Goal: Book appointment/travel/reservation

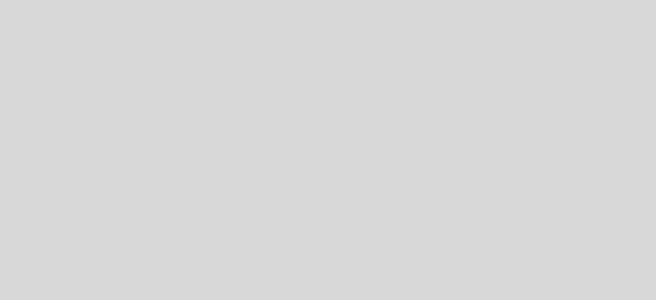
select select "pt"
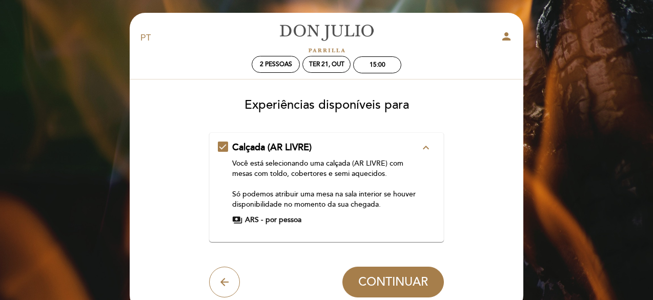
click at [224, 146] on div "Calçada (AR LIVRE) expand_less Você está selecionando uma calçada (AR LIVRE) co…" at bounding box center [327, 183] width 218 height 84
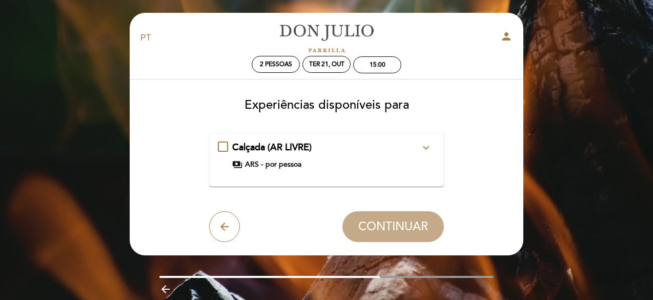
click at [224, 146] on div "Calçada (AR LIVRE) expand_more Você está selecionando uma calçada (AR LIVRE) co…" at bounding box center [327, 155] width 218 height 29
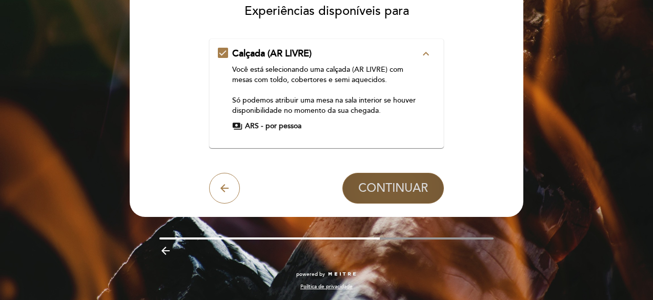
click at [385, 188] on span "CONTINUAR" at bounding box center [393, 188] width 70 height 14
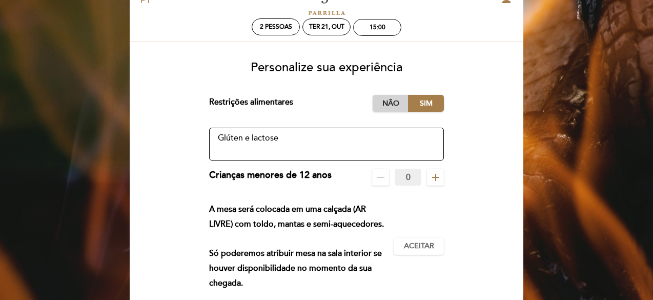
click at [386, 98] on label "Não" at bounding box center [390, 103] width 36 height 17
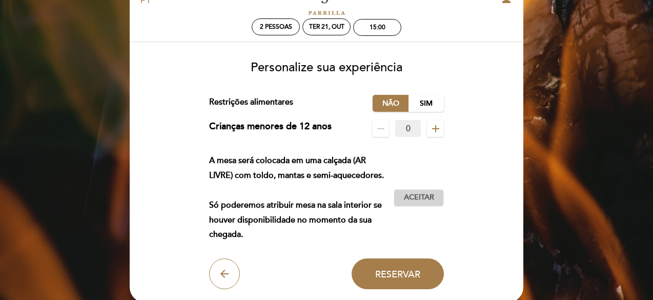
click at [428, 200] on span "Aceitar" at bounding box center [419, 197] width 30 height 11
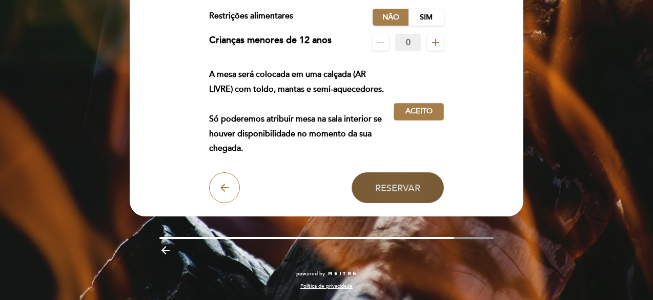
click at [403, 198] on button "Reservar" at bounding box center [397, 187] width 92 height 31
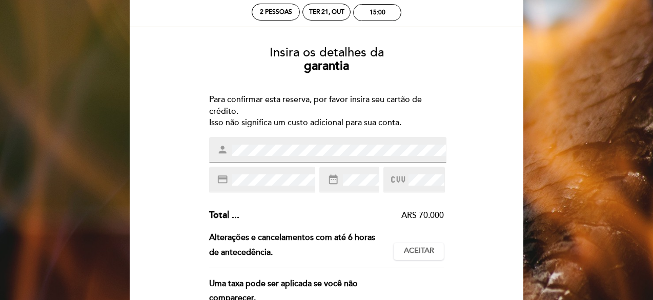
scroll to position [51, 0]
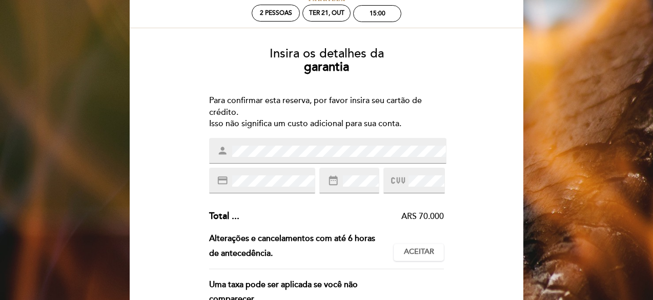
click at [292, 187] on div "credit_card" at bounding box center [262, 181] width 107 height 26
click at [338, 178] on span "date_range" at bounding box center [333, 181] width 13 height 12
click at [332, 181] on icon "date_range" at bounding box center [332, 180] width 11 height 11
click at [358, 189] on div "date_range" at bounding box center [348, 181] width 59 height 26
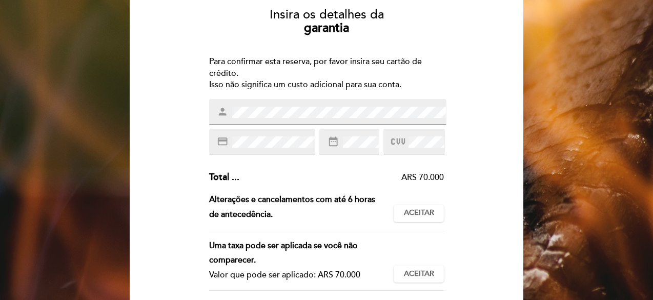
scroll to position [154, 0]
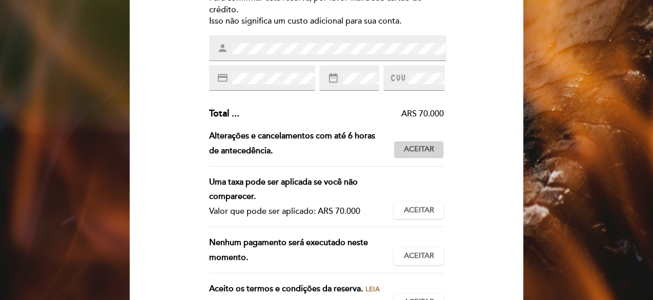
click at [410, 143] on button "Aceitar Aceito" at bounding box center [418, 149] width 50 height 17
click at [406, 208] on span "Aceitar" at bounding box center [419, 210] width 30 height 11
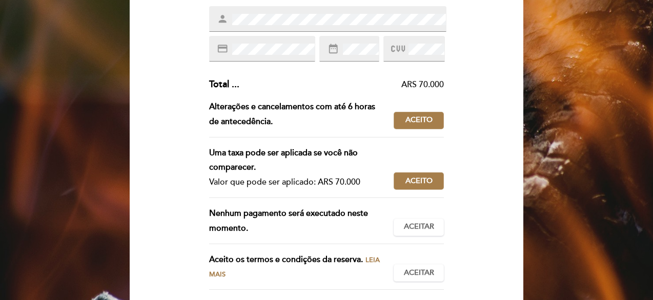
scroll to position [205, 0]
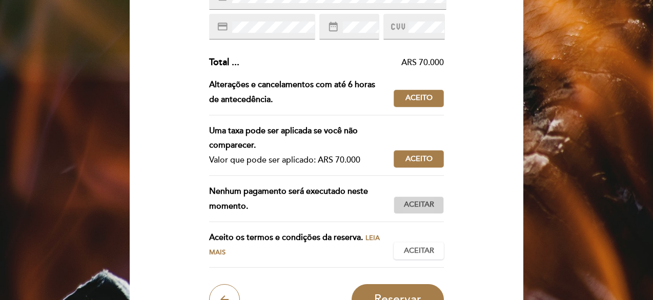
click at [408, 204] on span "Aceitar" at bounding box center [419, 204] width 30 height 11
click at [408, 253] on span "Aceitar" at bounding box center [419, 250] width 30 height 11
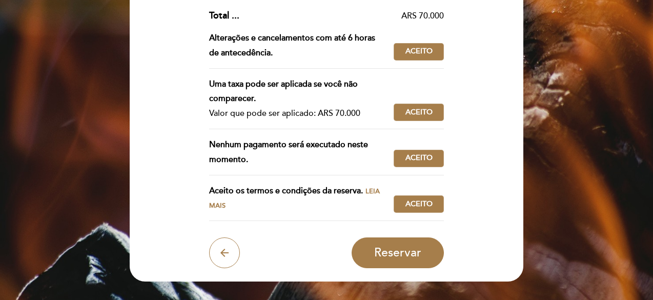
scroll to position [307, 0]
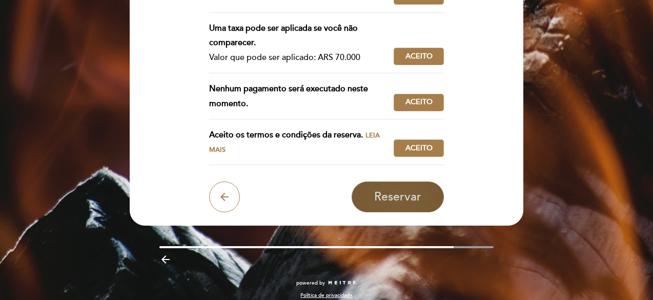
click at [410, 186] on button "Reservar" at bounding box center [397, 196] width 92 height 31
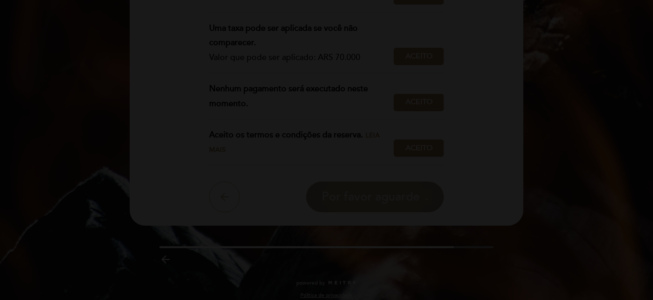
scroll to position [0, 0]
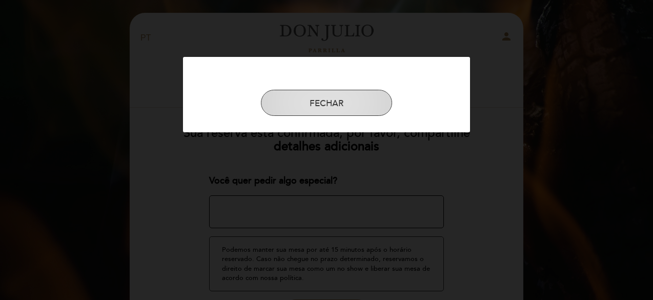
click at [344, 98] on button "FECHAR" at bounding box center [326, 103] width 131 height 27
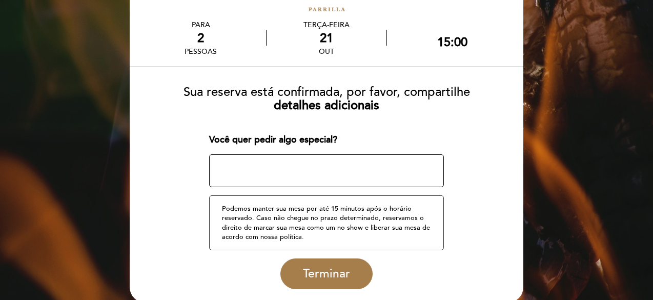
scroll to position [93, 0]
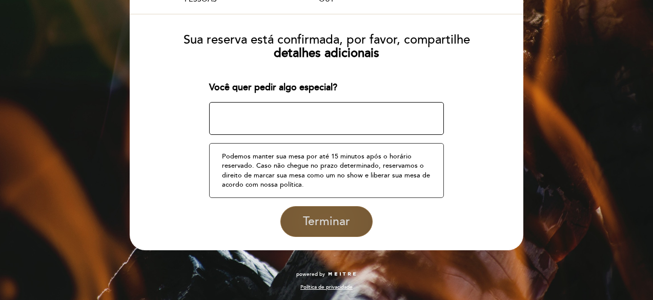
click at [338, 216] on span "Terminar" at bounding box center [326, 221] width 47 height 14
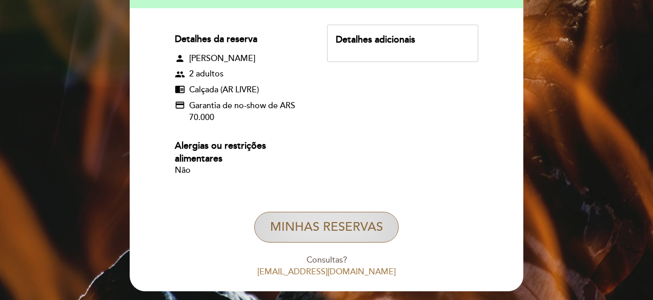
scroll to position [158, 0]
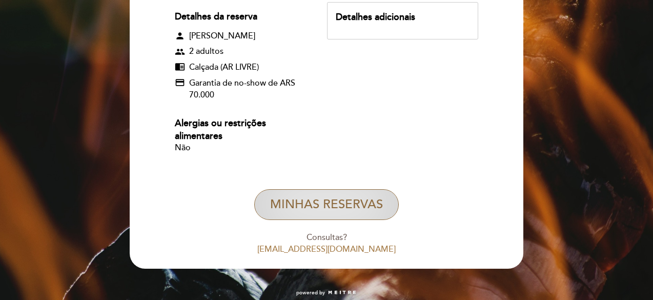
click at [325, 214] on button "MINHAS RESERVAS" at bounding box center [326, 204] width 144 height 31
select select "pt"
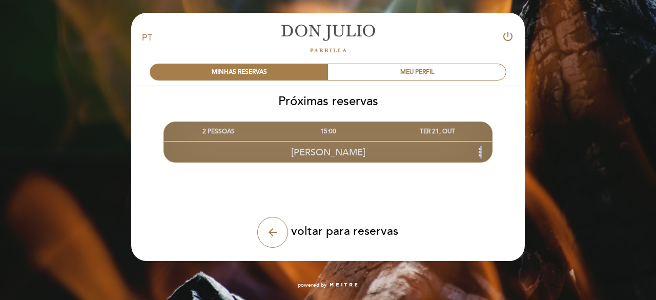
click at [481, 149] on icon "more_vert" at bounding box center [479, 152] width 12 height 12
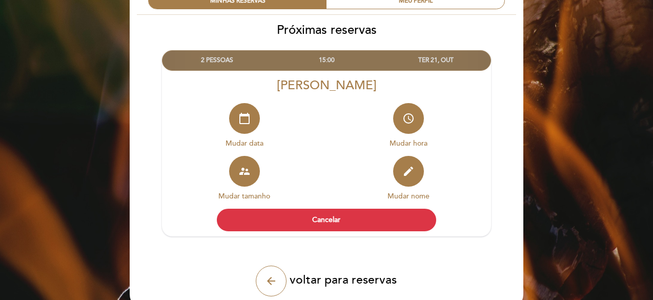
scroll to position [102, 0]
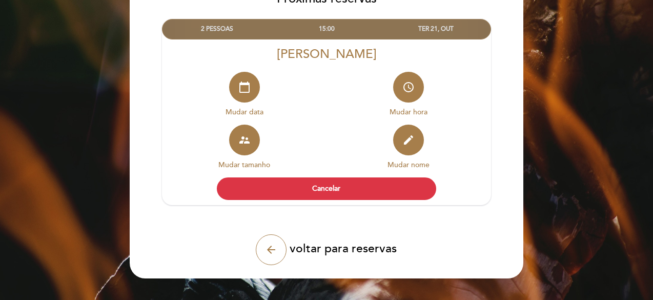
click at [561, 154] on div "EN ES PT [PERSON_NAME] power_settings_new MINHAS RESERVAS MEU PERFIL Próximas r…" at bounding box center [326, 107] width 653 height 419
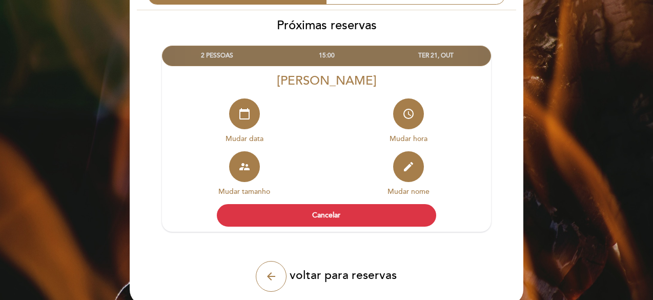
scroll to position [0, 0]
